Goal: Transaction & Acquisition: Purchase product/service

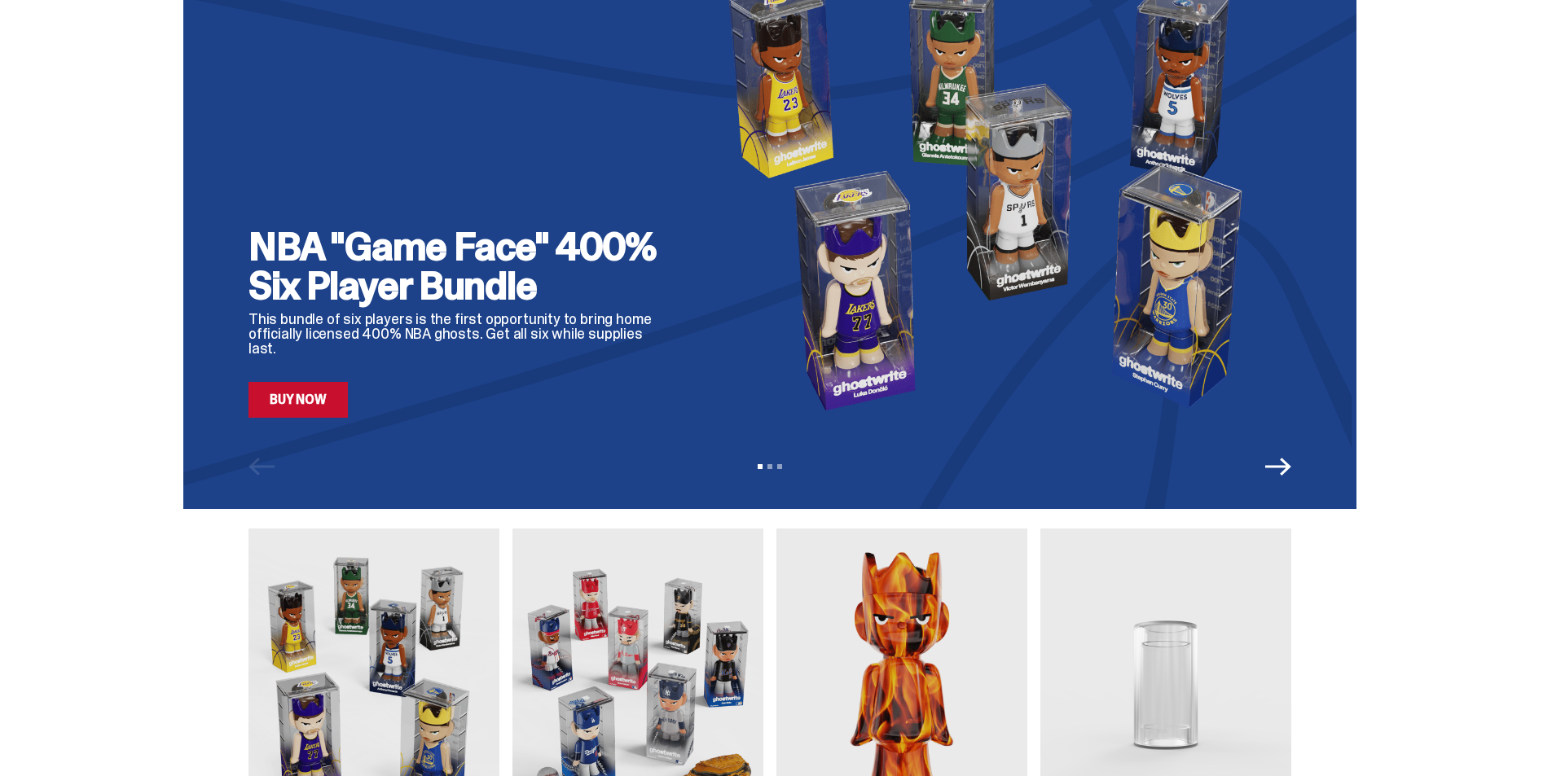
scroll to position [81, 0]
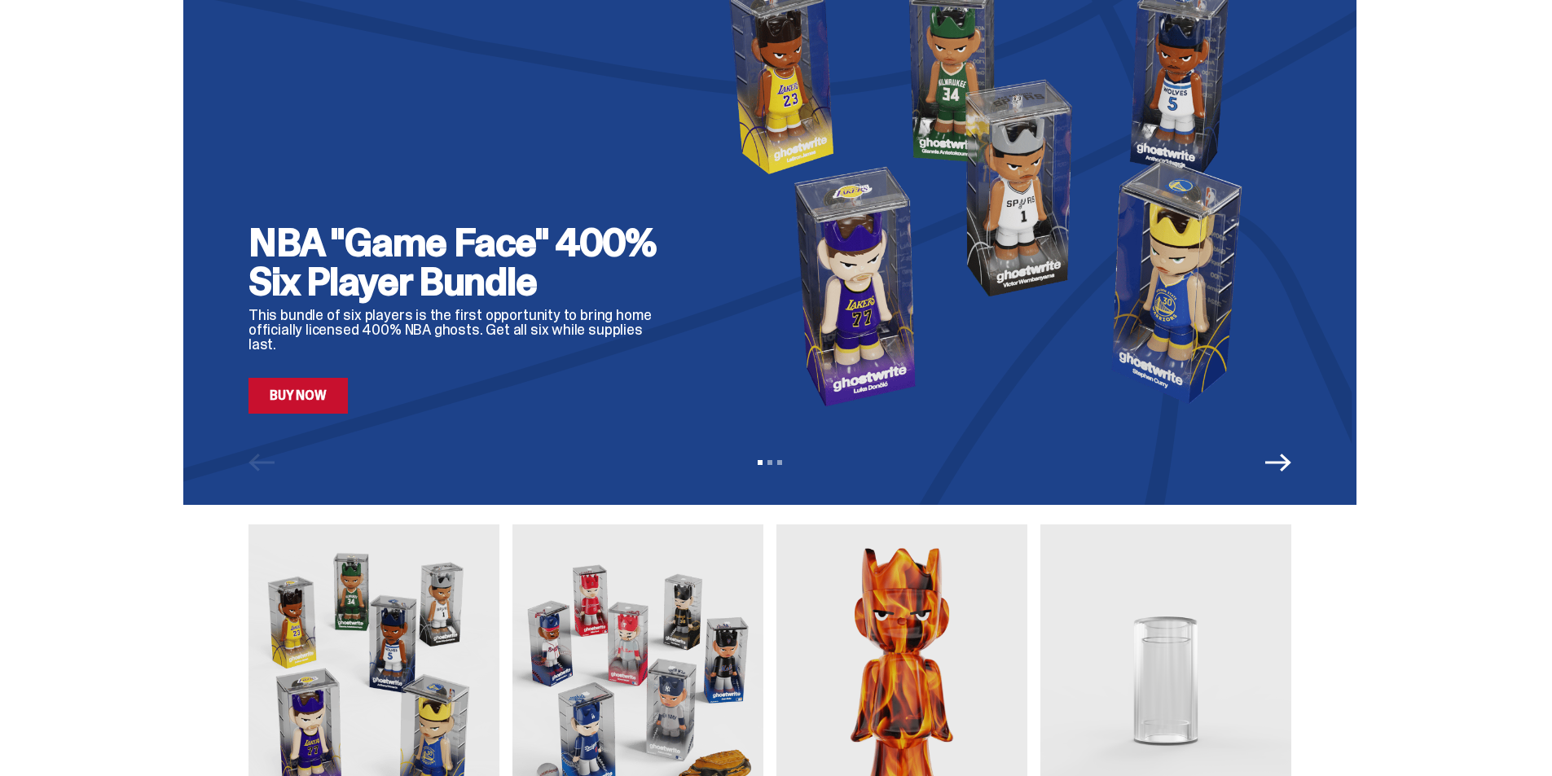
click at [298, 395] on link "Buy Now" at bounding box center [297, 396] width 99 height 36
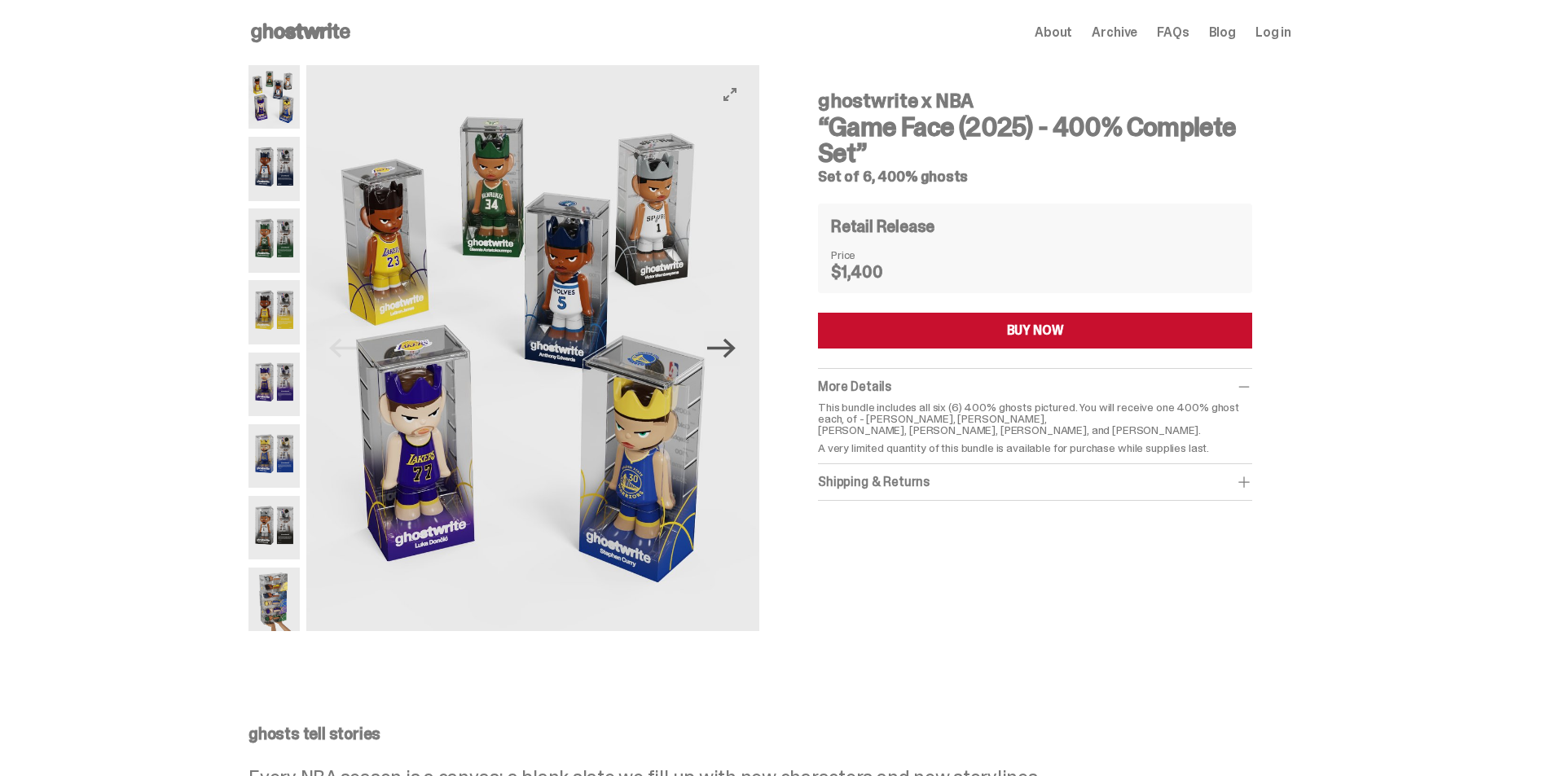
click at [734, 352] on icon "Next" at bounding box center [721, 348] width 29 height 29
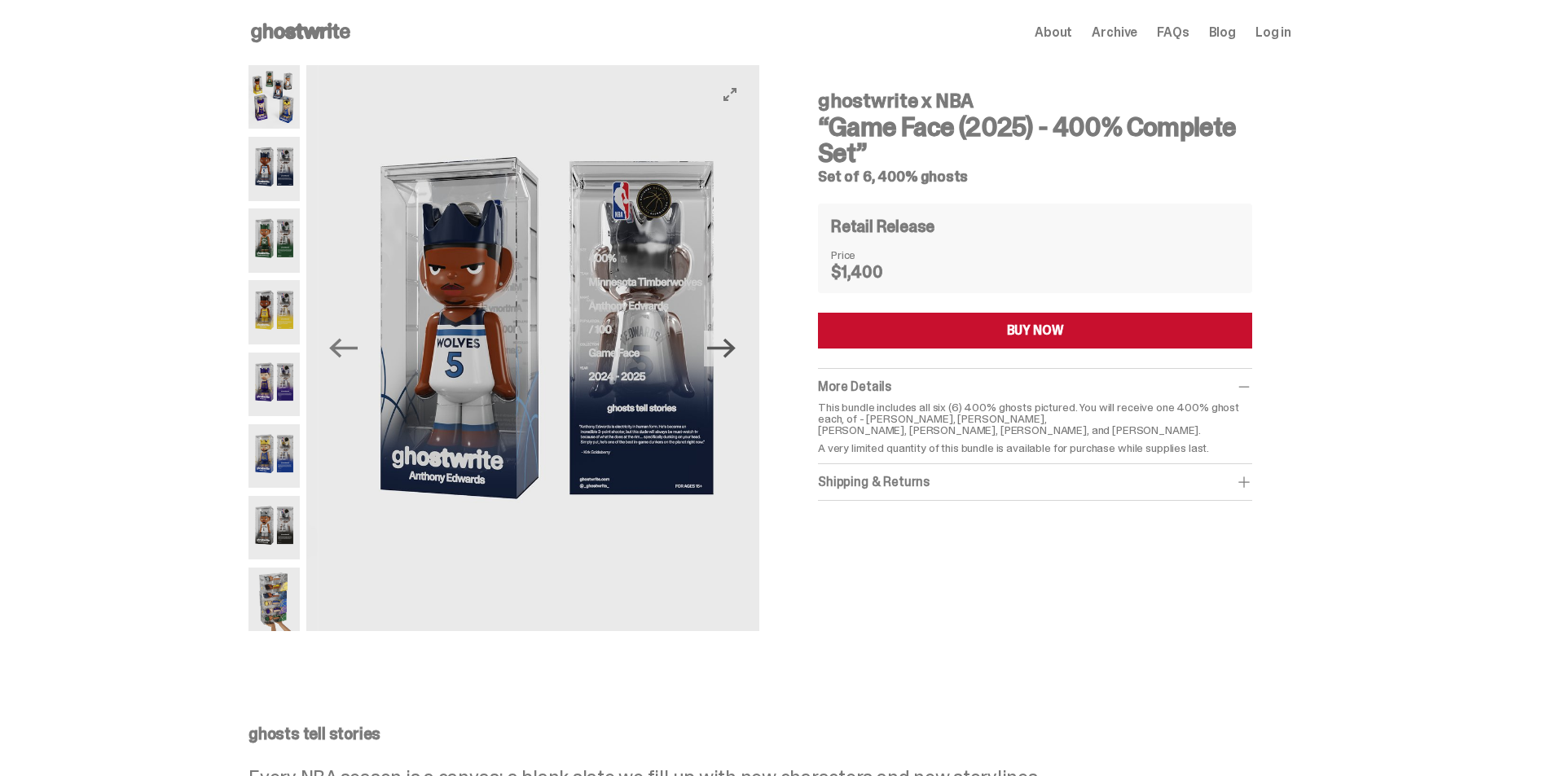
click at [734, 352] on icon "Next" at bounding box center [721, 348] width 29 height 29
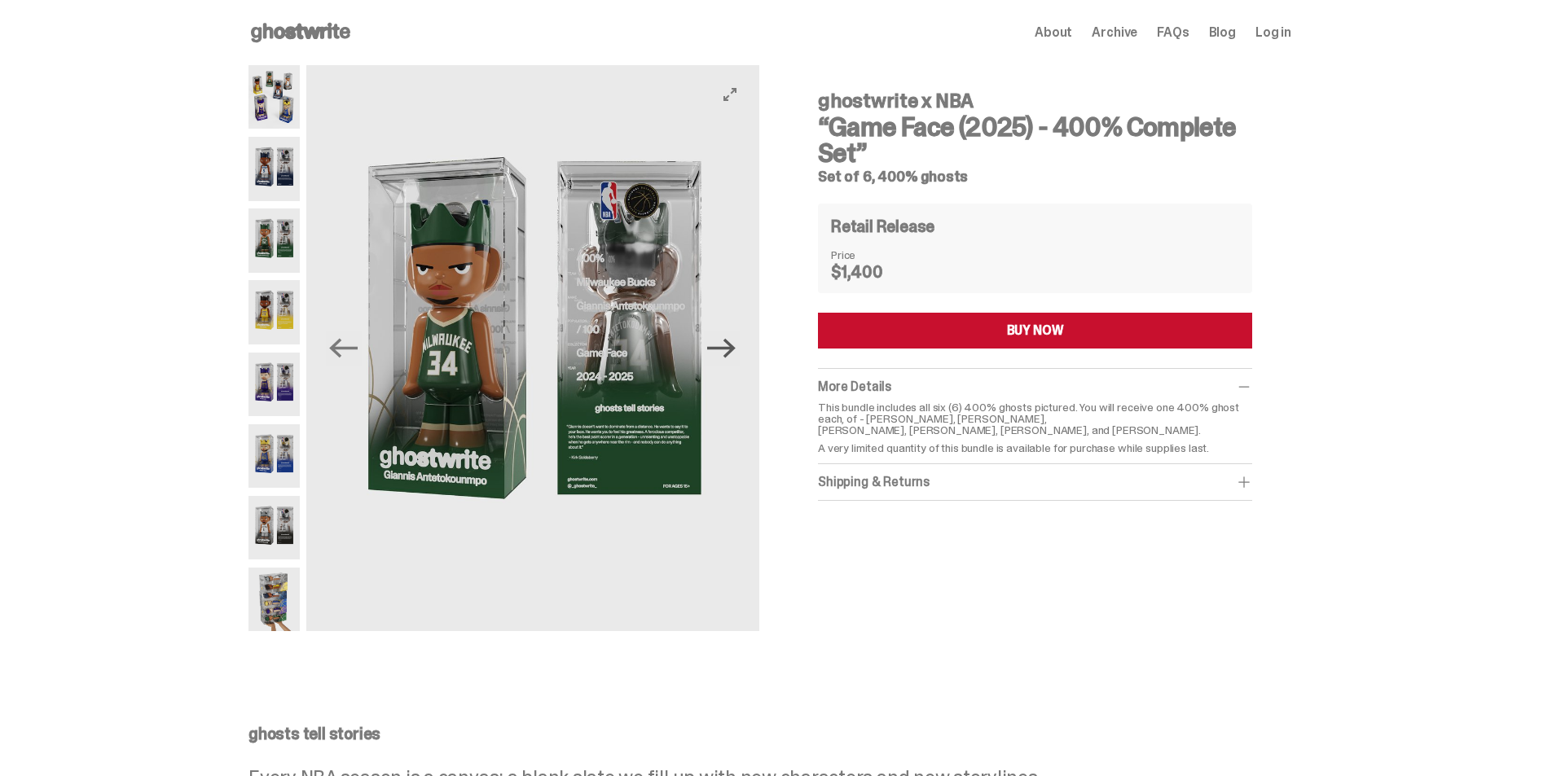
click at [734, 352] on icon "Next" at bounding box center [721, 348] width 29 height 29
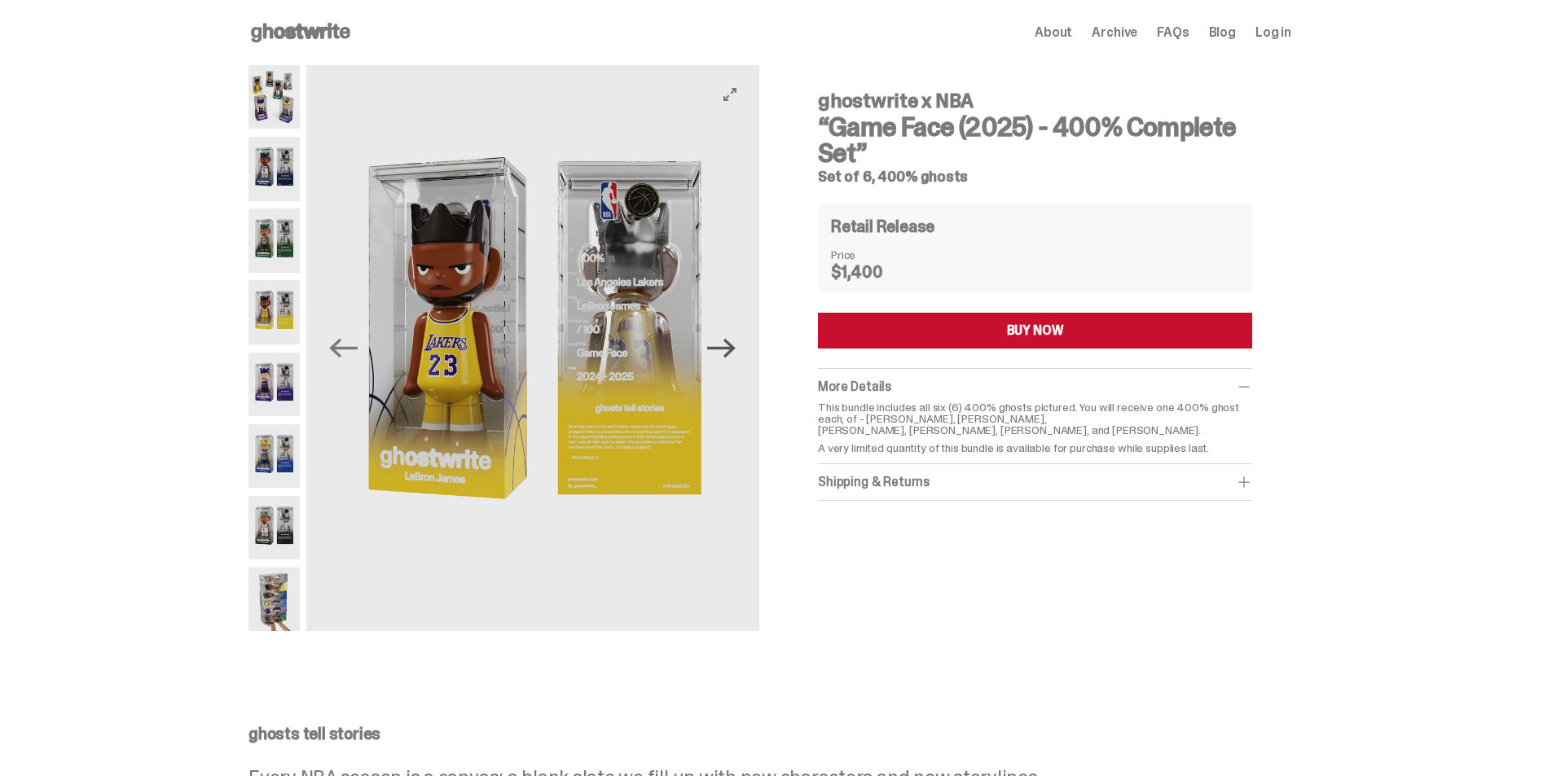
click at [734, 352] on icon "Next" at bounding box center [721, 348] width 29 height 29
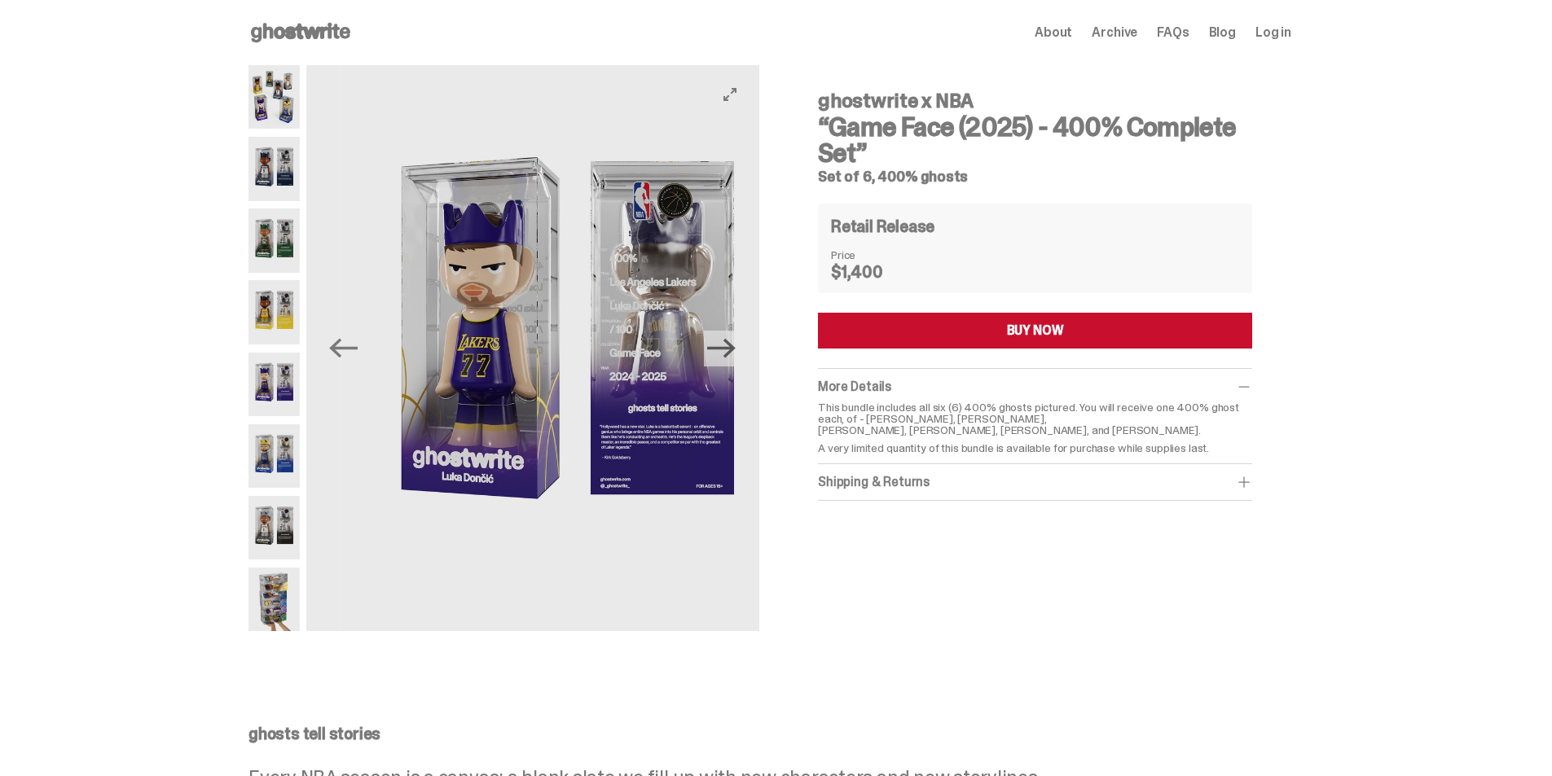
click at [734, 352] on icon "Next" at bounding box center [721, 348] width 29 height 29
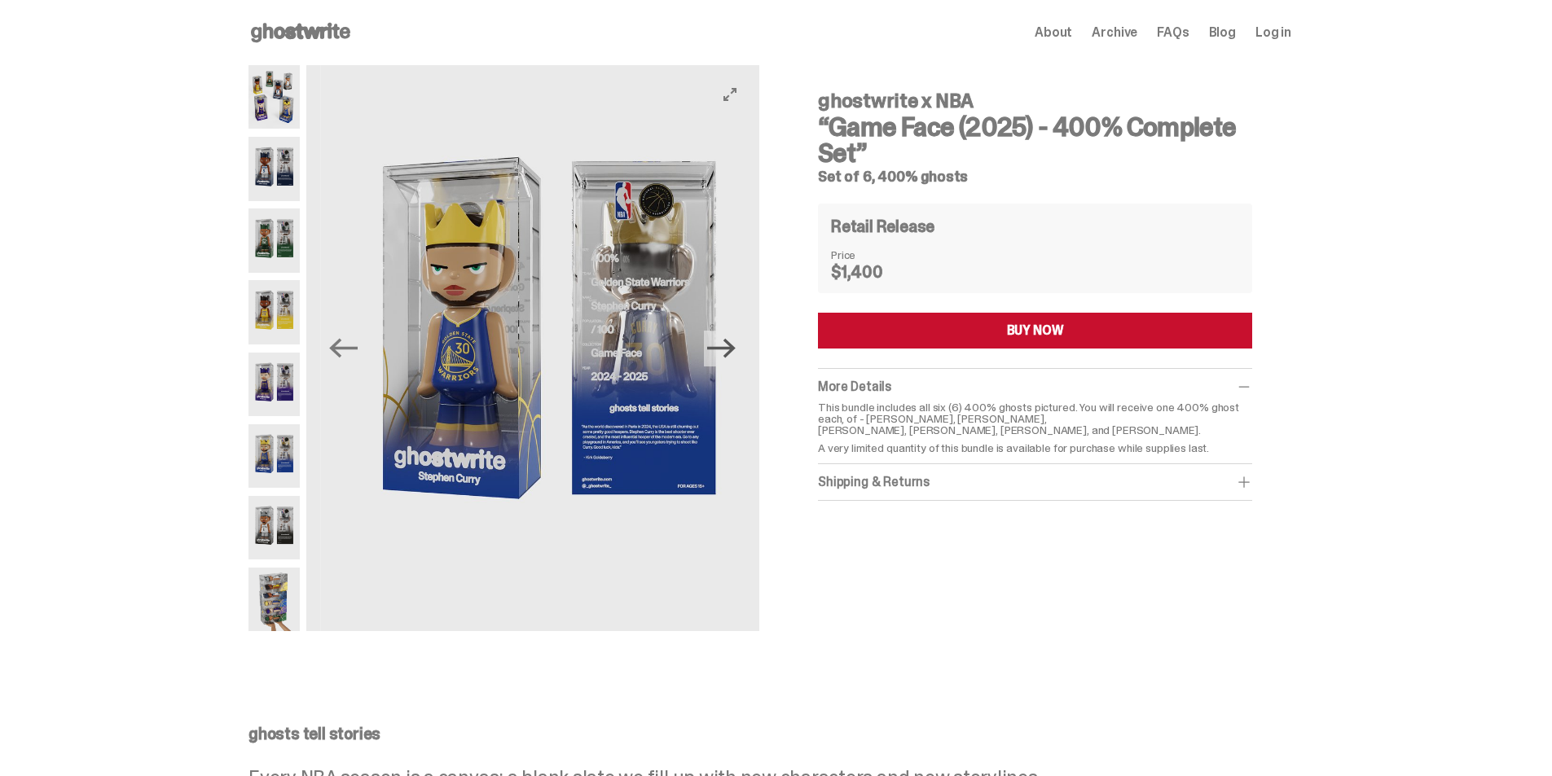
click at [734, 352] on icon "Next" at bounding box center [721, 348] width 29 height 29
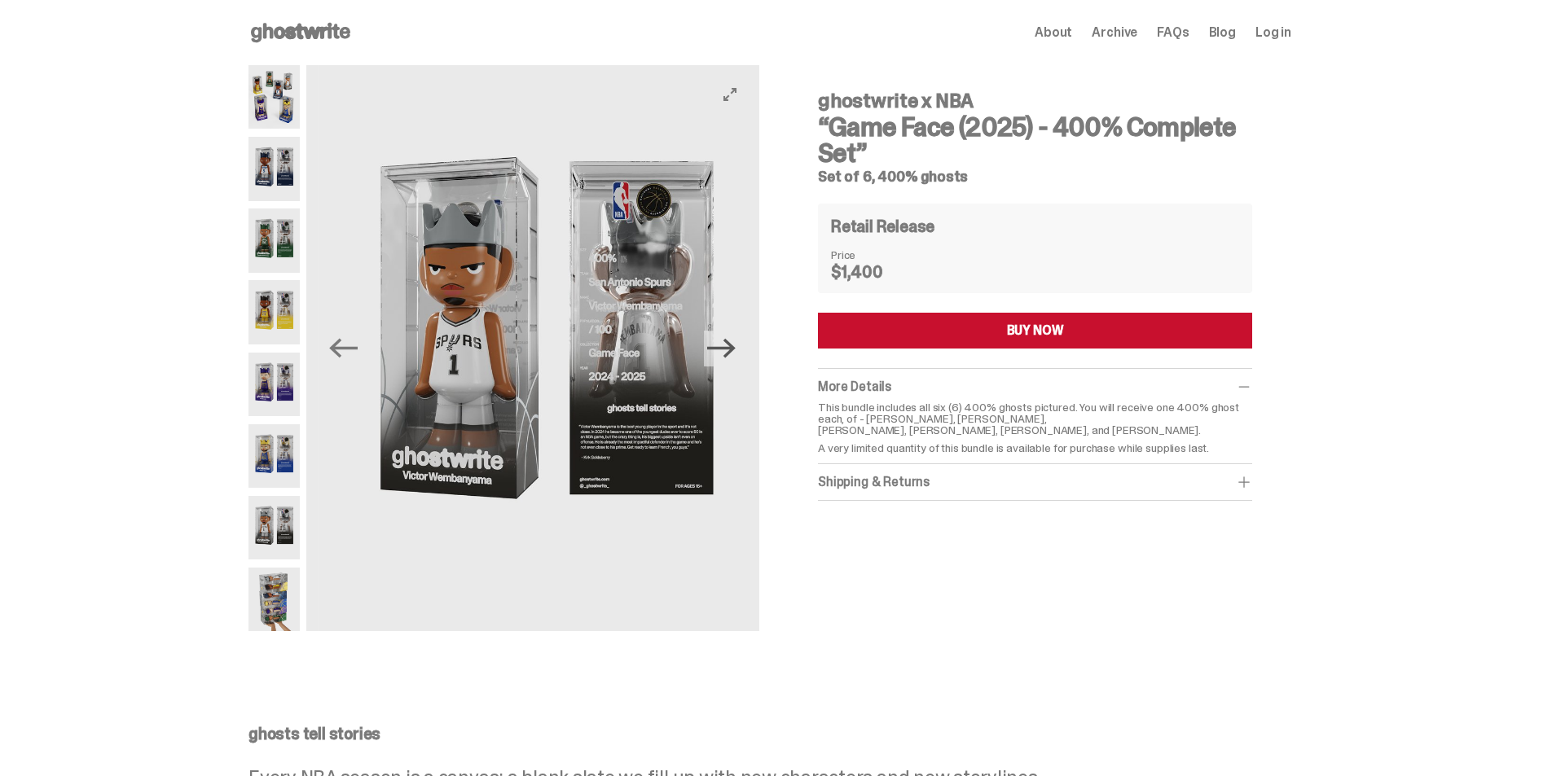
click at [734, 352] on icon "Next" at bounding box center [721, 348] width 29 height 29
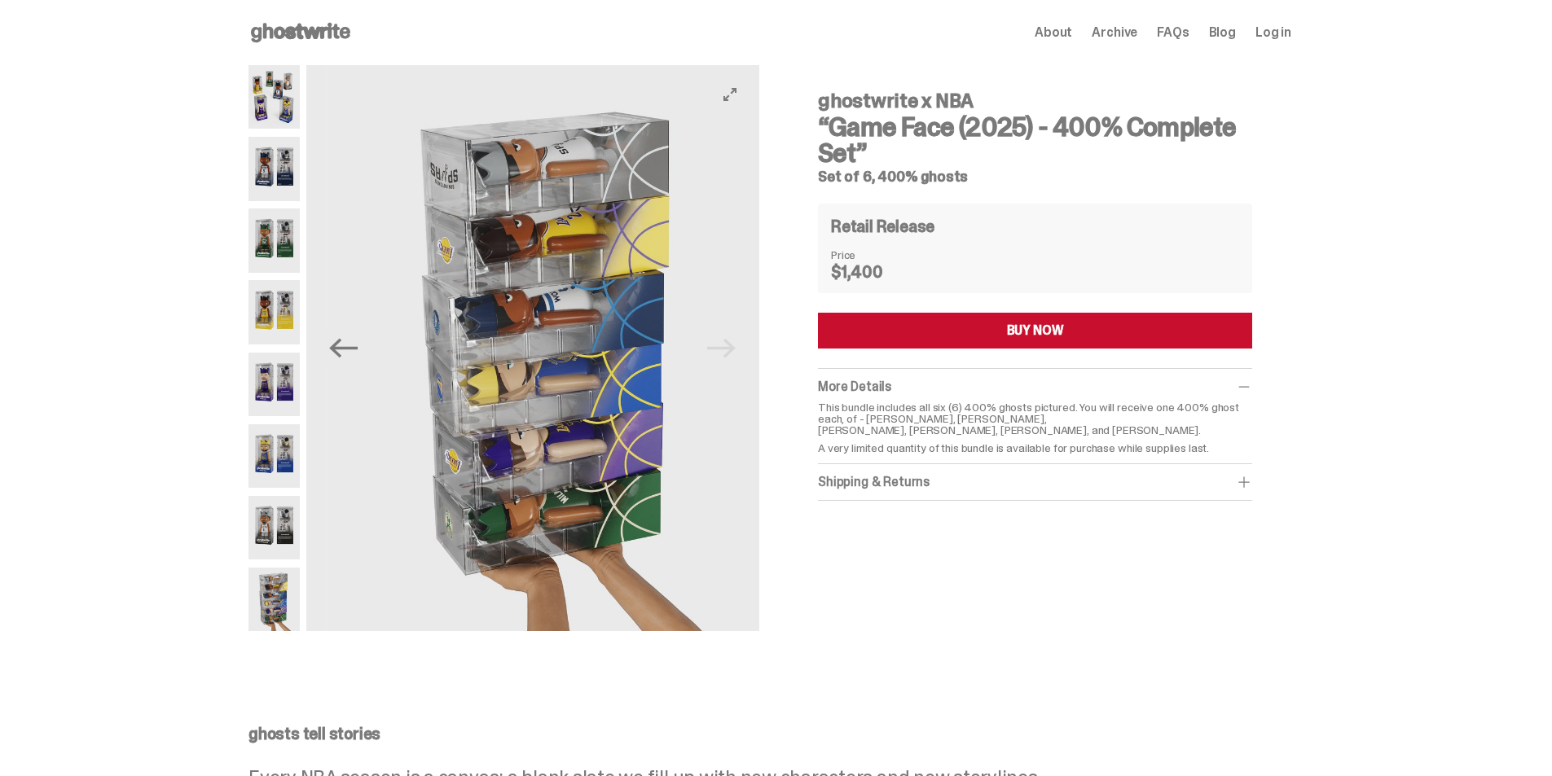
click at [734, 352] on img at bounding box center [553, 348] width 453 height 566
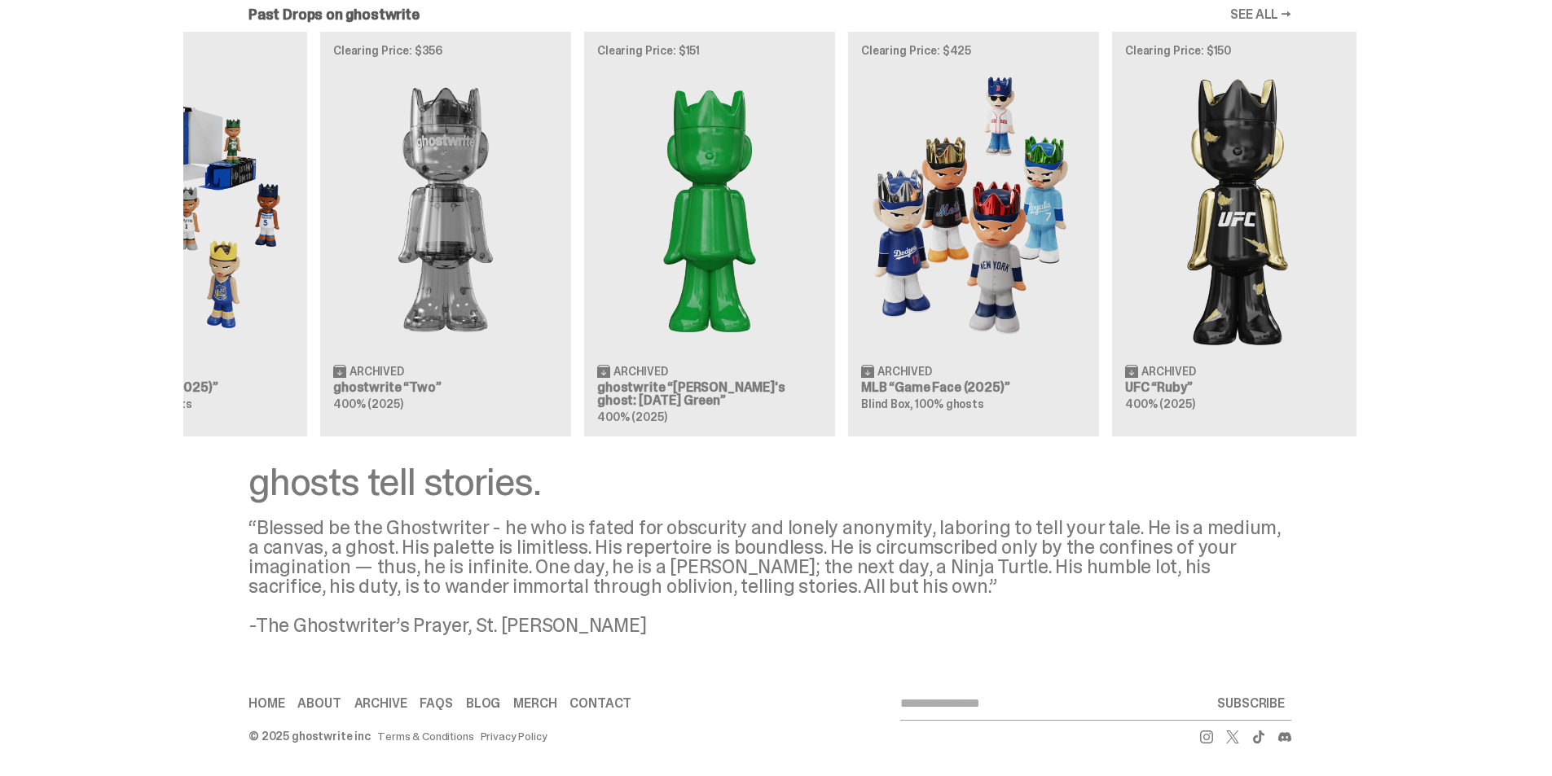
scroll to position [0, 528]
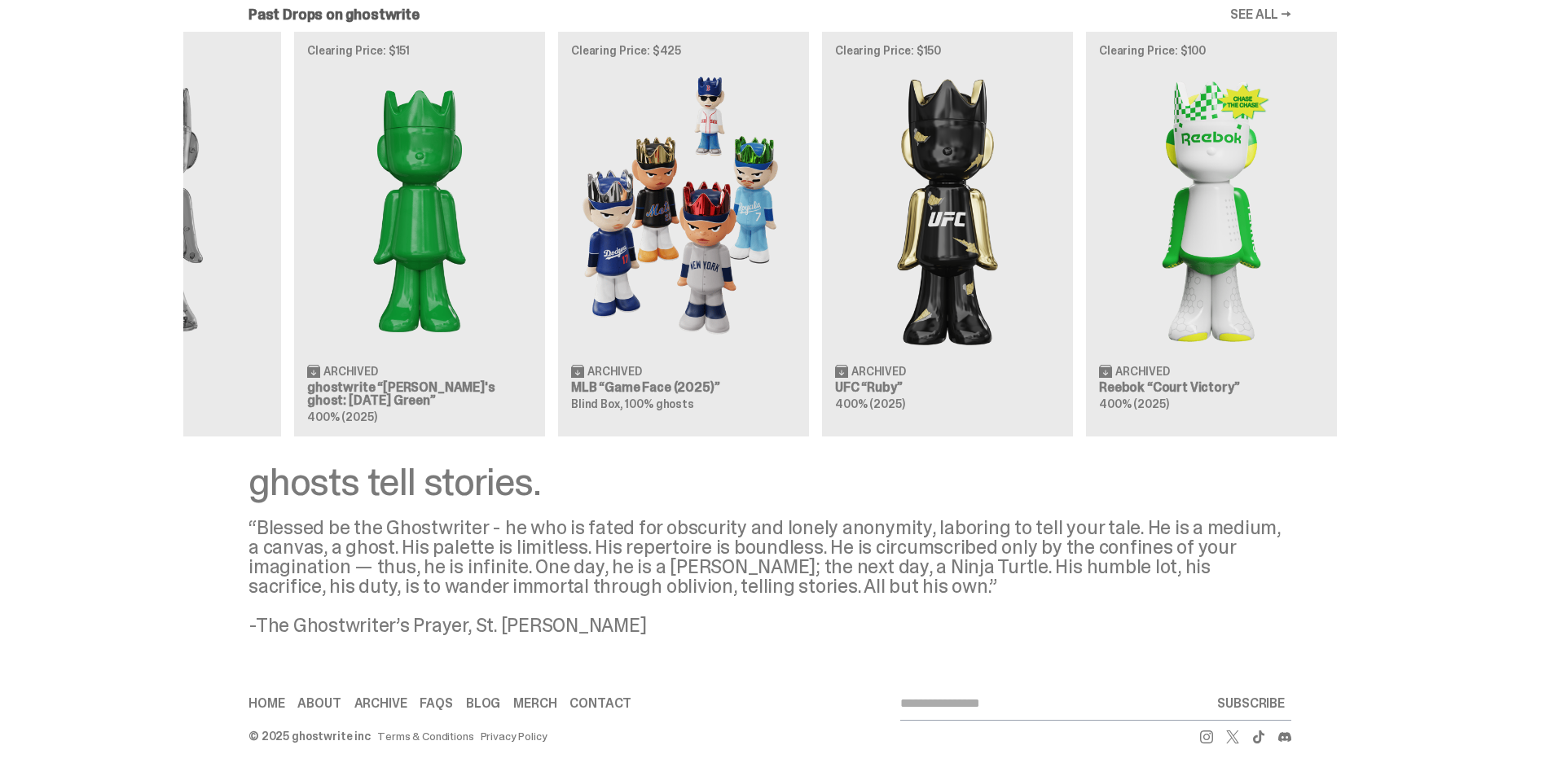
click at [599, 285] on div "Clearing Price: $500 Archived NBA “Game Face (2025)” Blind Box, 100% ghosts Cle…" at bounding box center [769, 234] width 1173 height 404
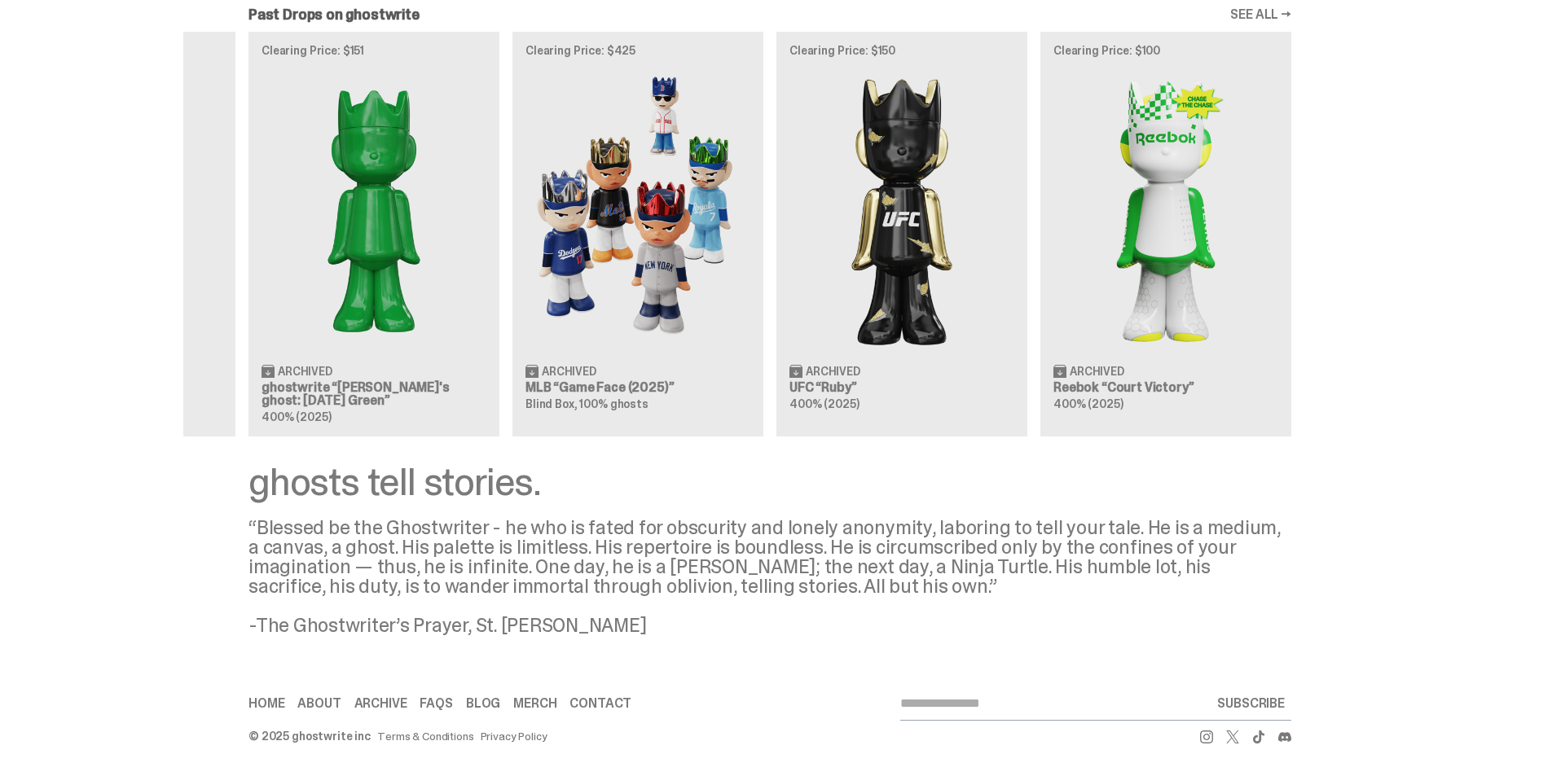
click at [721, 279] on div "Clearing Price: $500 Archived NBA “Game Face (2025)” Blind Box, 100% ghosts Cle…" at bounding box center [769, 234] width 1173 height 404
